Goal: Find contact information: Find contact information

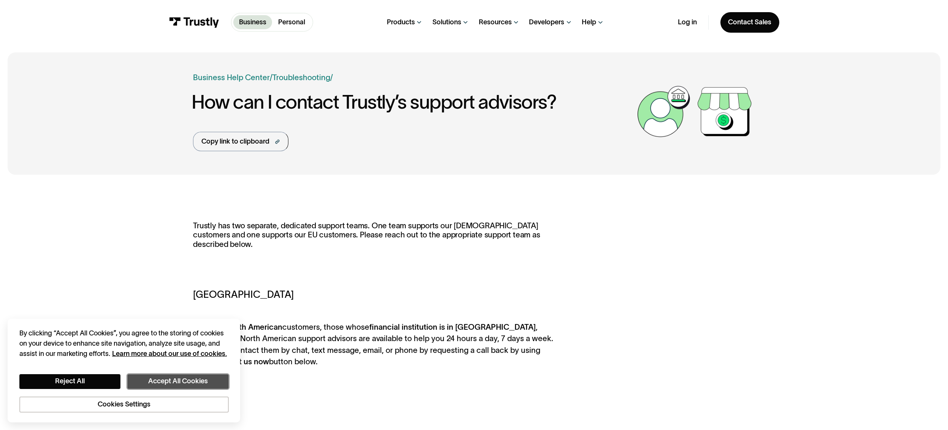
click at [185, 383] on button "Accept All Cookies" at bounding box center [177, 381] width 101 height 14
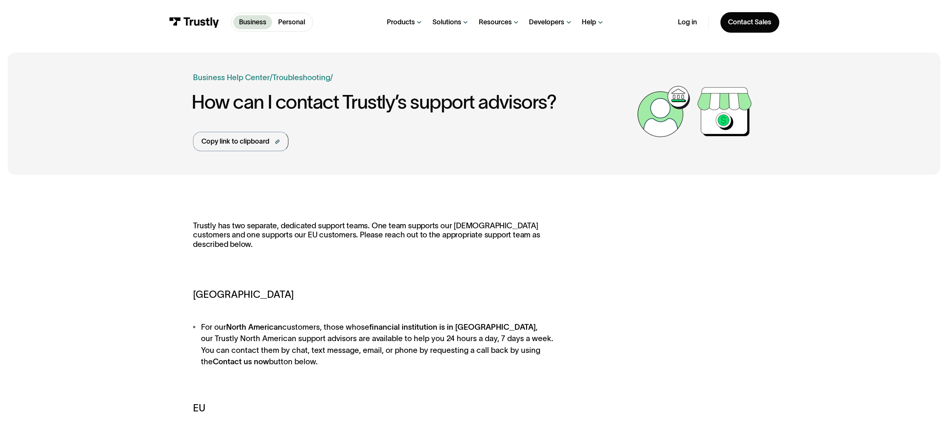
drag, startPoint x: 327, startPoint y: 31, endPoint x: 310, endPoint y: 28, distance: 17.0
click at [327, 31] on div "Products Open Banking Payments Trustly Pay Trustly Payouts Open Banking Data Tr…" at bounding box center [495, 22] width 365 height 44
click at [303, 23] on p "Personal" at bounding box center [291, 22] width 27 height 10
